Goal: Navigation & Orientation: Find specific page/section

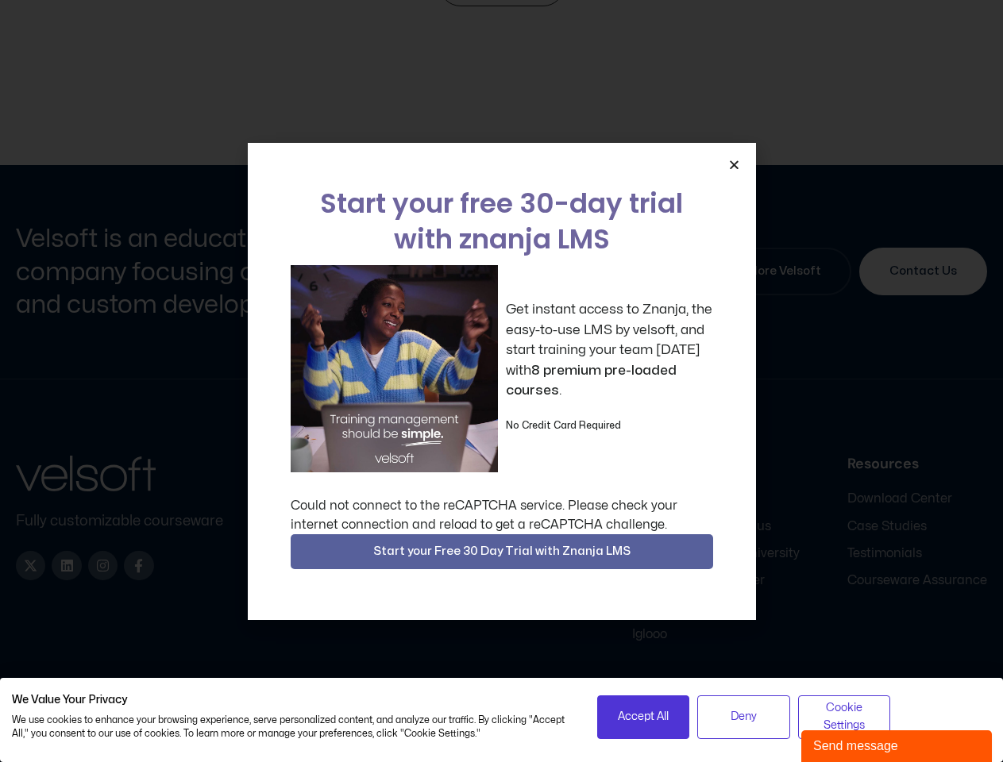
click at [501, 381] on div "Get instant access to Znanja, the easy-to-use LMS by velsoft, and start trainin…" at bounding box center [502, 368] width 422 height 207
click at [734, 164] on icon "Close" at bounding box center [734, 165] width 12 height 12
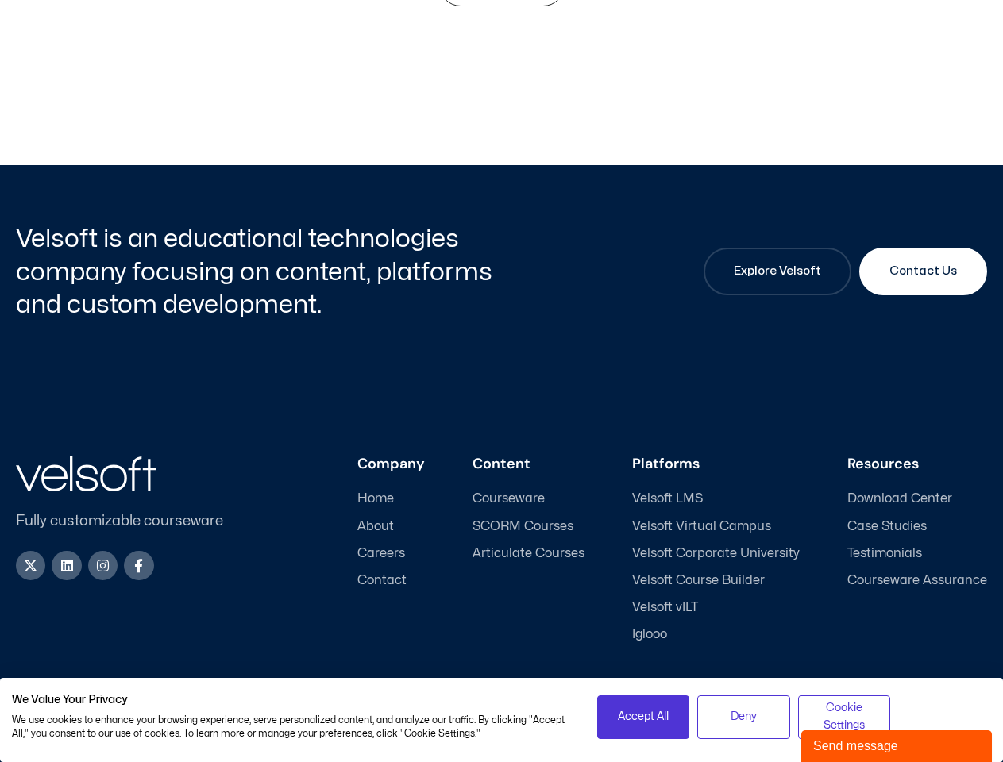
click at [502, 552] on div "Company Home About Careers Contact Content Courseware SCORM Courses Articulate …" at bounding box center [618, 549] width 738 height 187
click at [643, 717] on span "Accept All" at bounding box center [643, 716] width 51 height 17
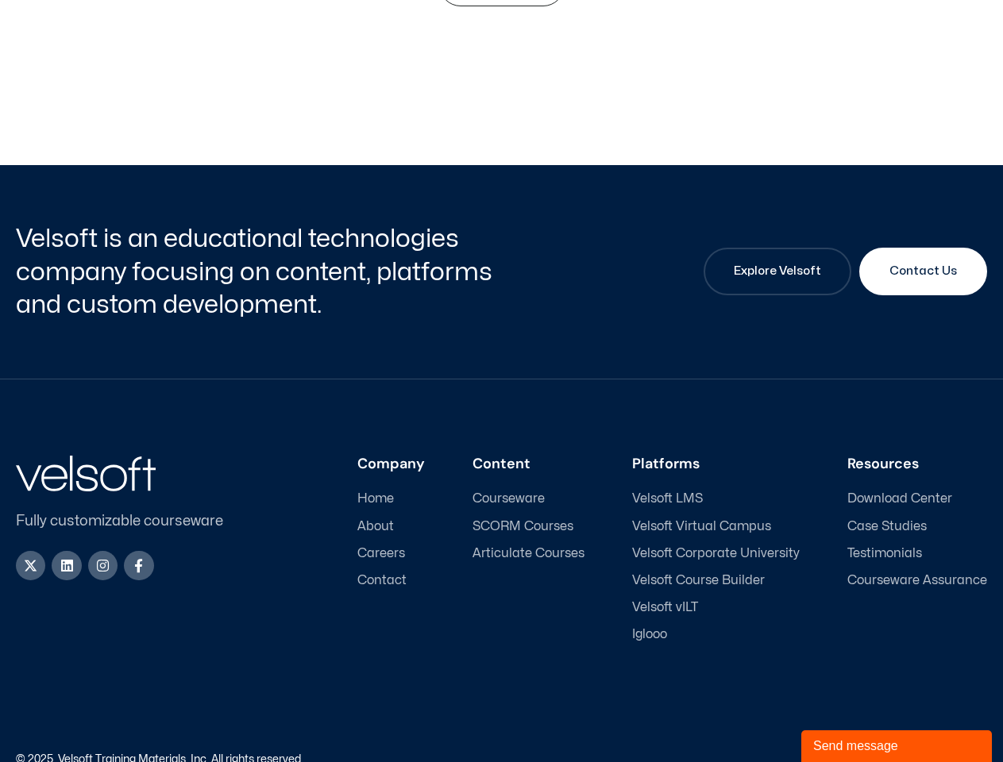
click at [743, 754] on div "Accessibility Policy | Privacy Policy" at bounding box center [745, 759] width 486 height 11
click at [844, 754] on link "Accessibility Policy" at bounding box center [850, 759] width 95 height 10
click at [896, 746] on div "Send message" at bounding box center [896, 746] width 167 height 19
